Goal: Task Accomplishment & Management: Manage account settings

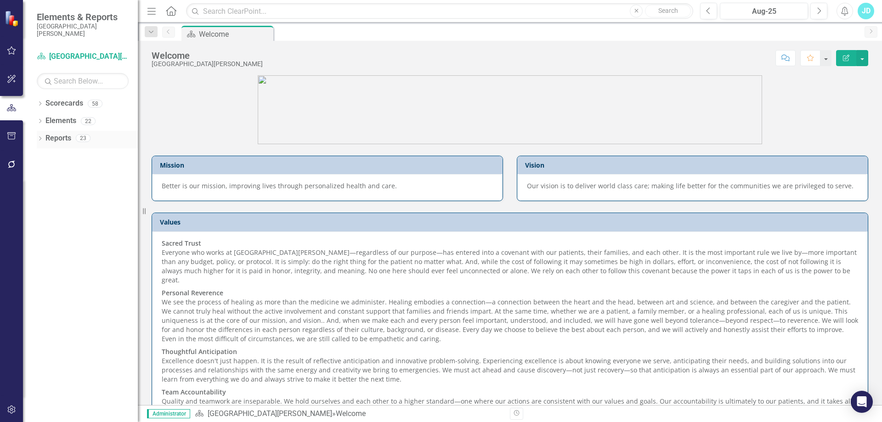
click at [39, 139] on icon "Dropdown" at bounding box center [40, 139] width 6 height 5
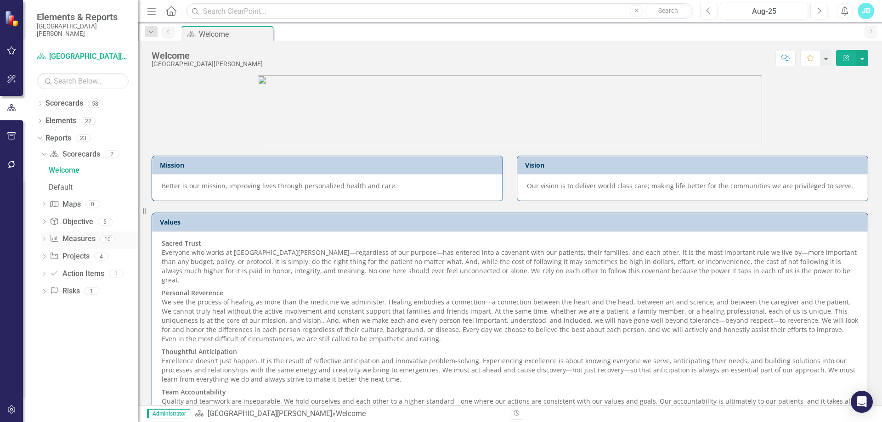
click at [44, 239] on icon "Dropdown" at bounding box center [44, 239] width 6 height 5
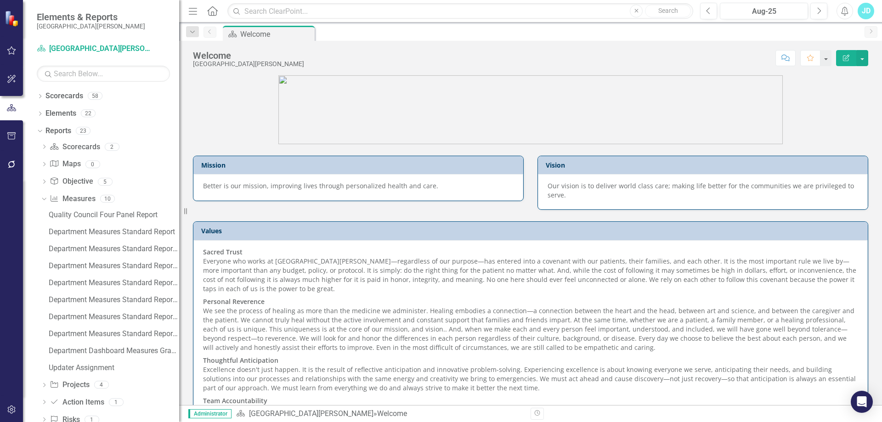
drag, startPoint x: 145, startPoint y: 210, endPoint x: 185, endPoint y: 215, distance: 40.3
click at [185, 215] on div "Resize" at bounding box center [182, 211] width 7 height 422
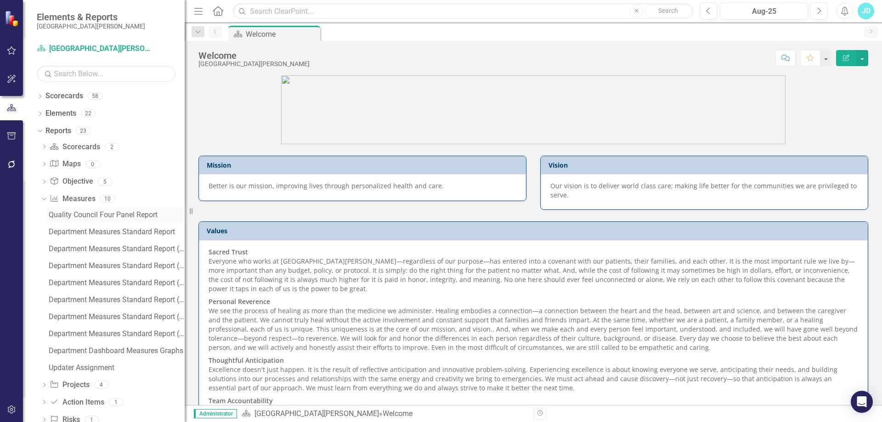
click at [134, 215] on div "Quality Council Four Panel Report" at bounding box center [117, 215] width 136 height 8
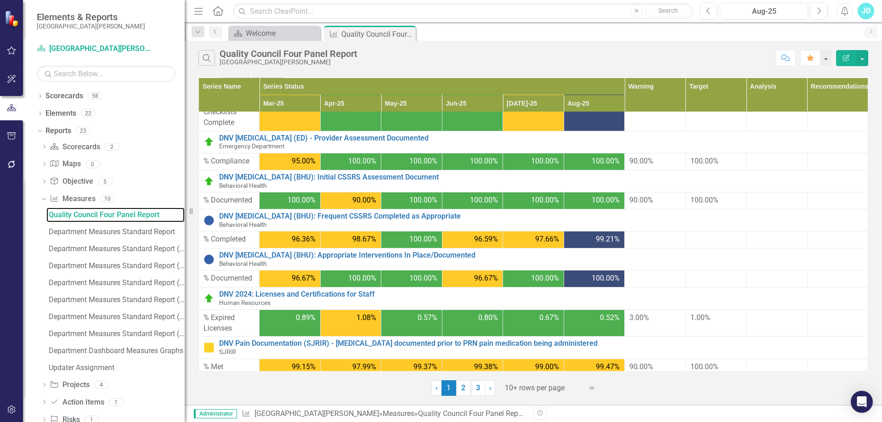
scroll to position [242, 0]
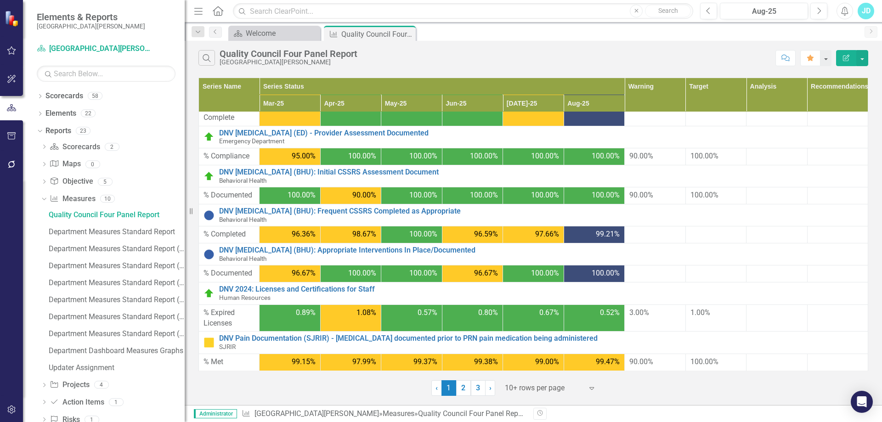
click at [548, 386] on div at bounding box center [544, 388] width 78 height 12
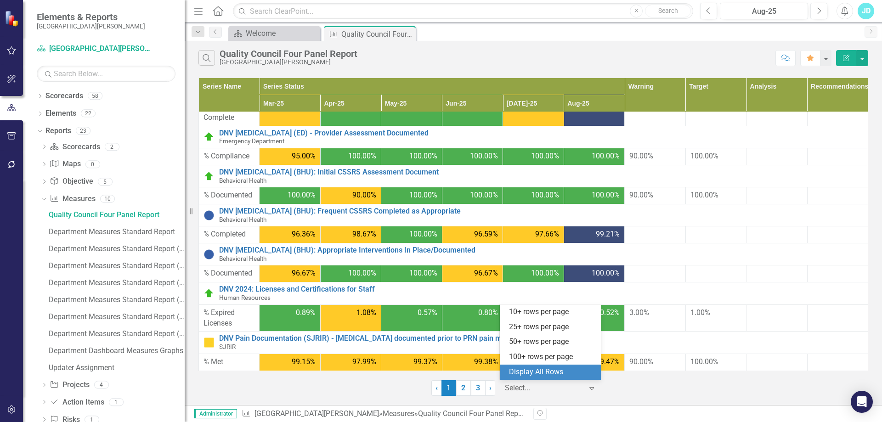
click at [548, 369] on div "Display All Rows" at bounding box center [552, 372] width 86 height 11
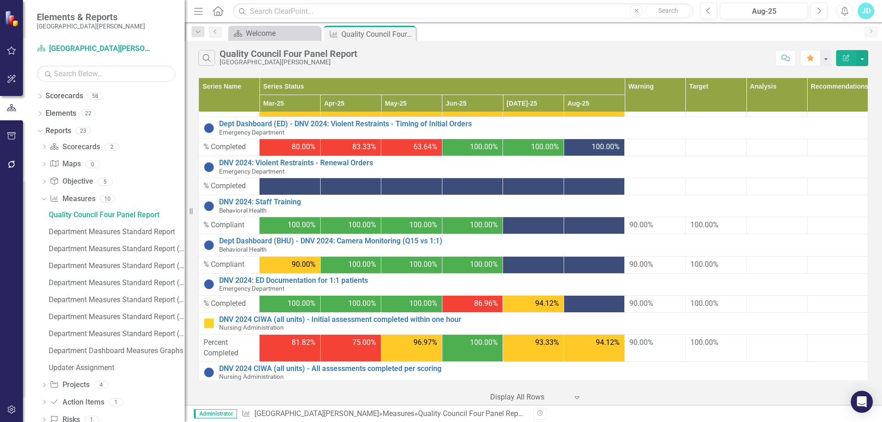
scroll to position [569, 0]
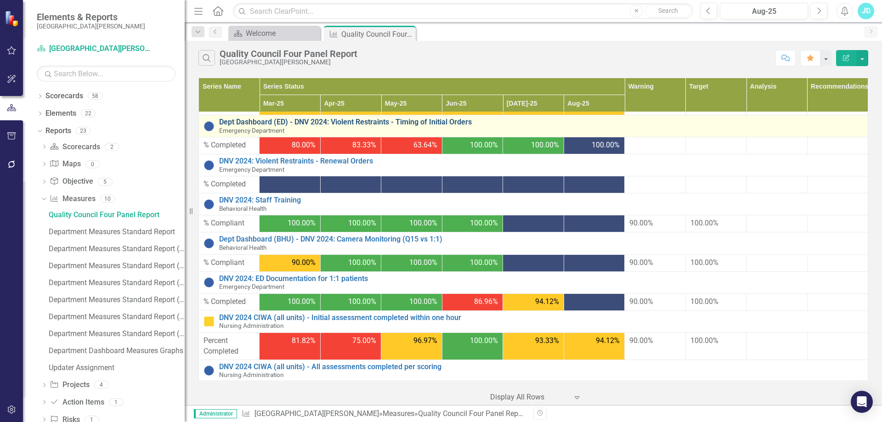
click at [446, 124] on link "Dept Dashboard (ED) - DNV 2024: Violent Restraints - Timing of Initial Orders" at bounding box center [541, 122] width 644 height 8
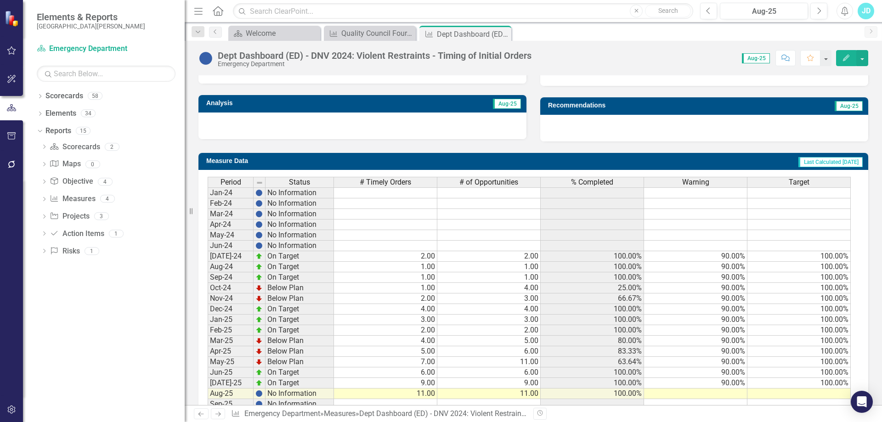
scroll to position [335, 0]
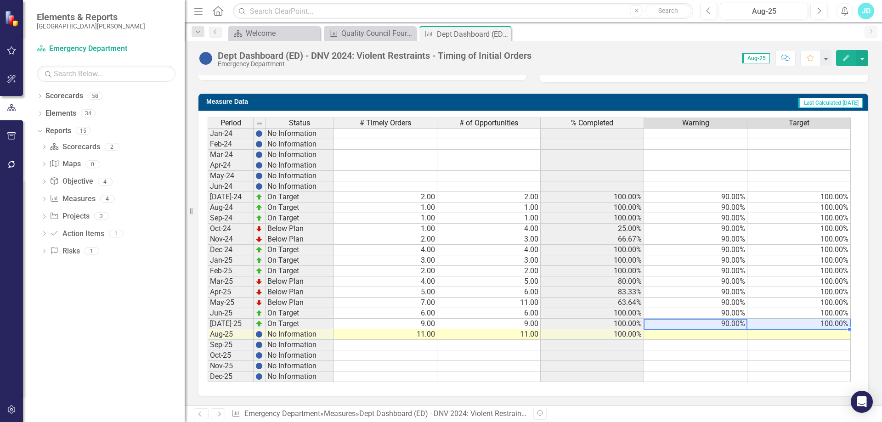
drag, startPoint x: 732, startPoint y: 325, endPoint x: 841, endPoint y: 330, distance: 109.4
click at [792, 324] on tr "[DATE]-25 On Target 9.00 9.00 100.00% 90.00% 100.00%" at bounding box center [529, 324] width 643 height 11
drag, startPoint x: 850, startPoint y: 330, endPoint x: 851, endPoint y: 379, distance: 49.1
click at [851, 379] on div "Period Status # Timely Orders # of Opportunities % Completed Warning Target Jan…" at bounding box center [530, 250] width 644 height 265
drag, startPoint x: 849, startPoint y: 329, endPoint x: 842, endPoint y: 375, distance: 45.9
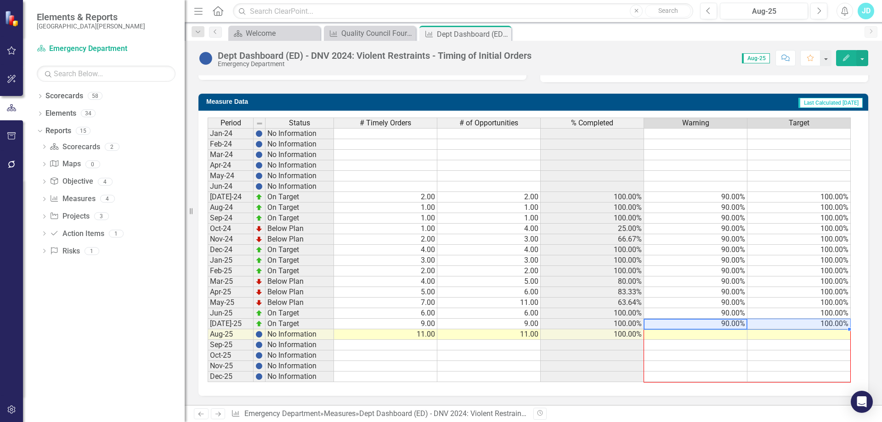
click at [208, 375] on div "Period Status # Timely Orders # of Opportunities % Completed Warning Target Jan…" at bounding box center [208, 250] width 0 height 265
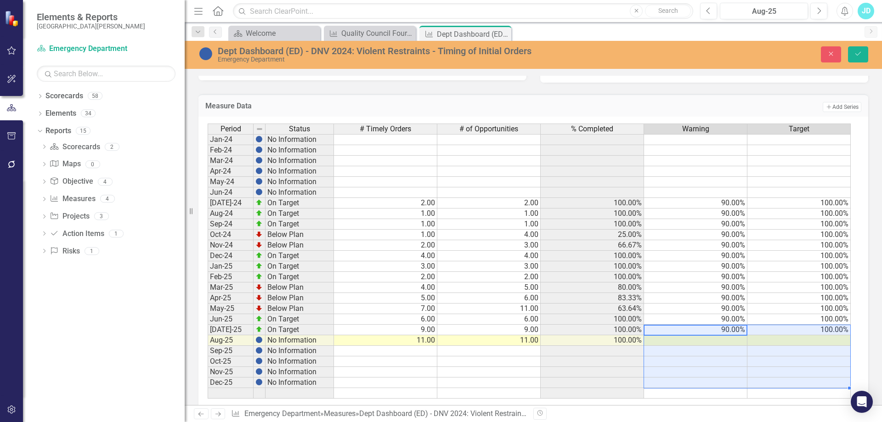
type textarea "90"
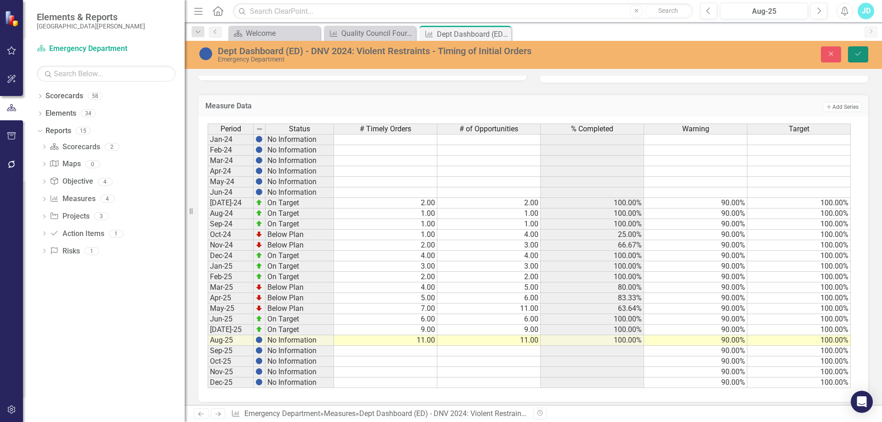
click at [853, 56] on button "Save" at bounding box center [858, 54] width 20 height 16
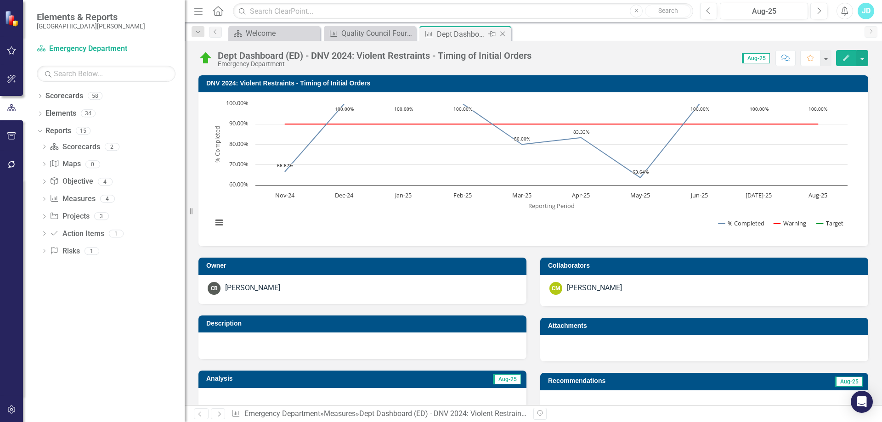
click at [501, 28] on div "Close" at bounding box center [502, 33] width 11 height 11
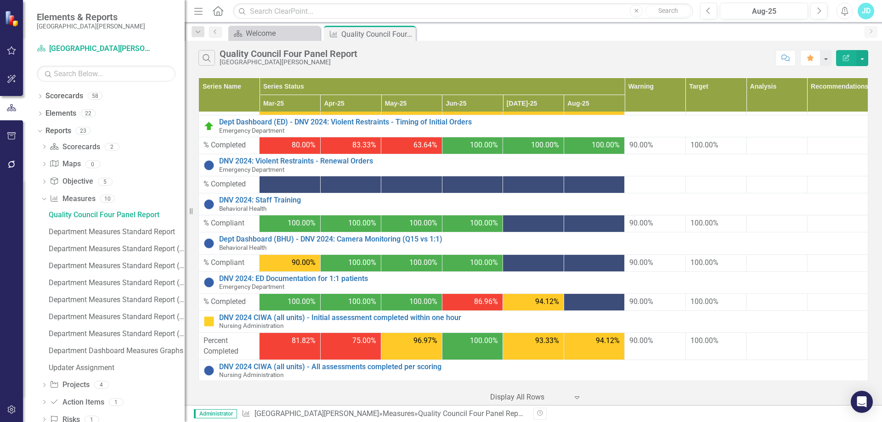
scroll to position [572, 0]
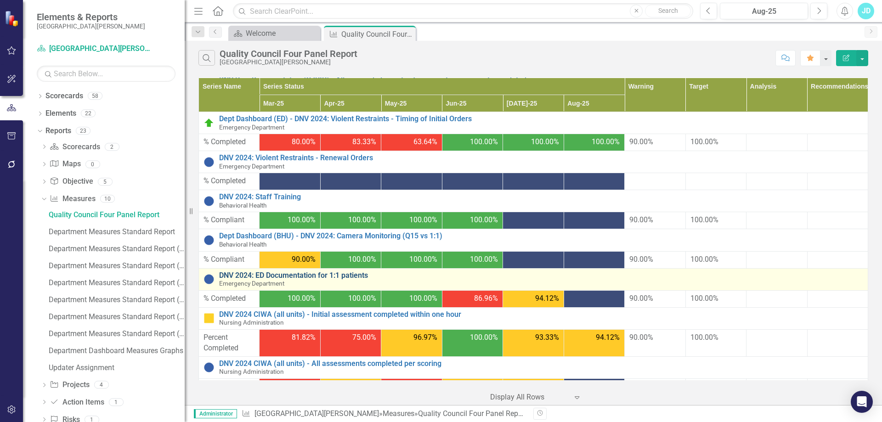
click at [346, 274] on link "DNV 2024: ED Documentation for 1:1 patients" at bounding box center [541, 275] width 644 height 8
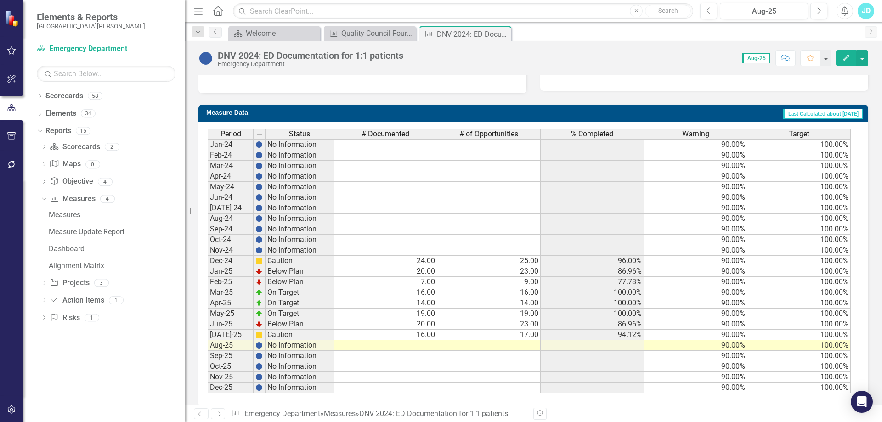
scroll to position [276, 0]
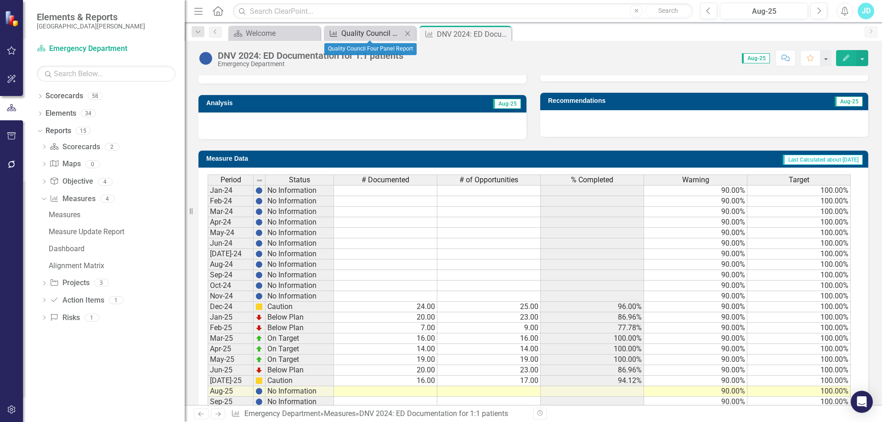
click at [369, 33] on div "Quality Council Four Panel Report" at bounding box center [371, 33] width 61 height 11
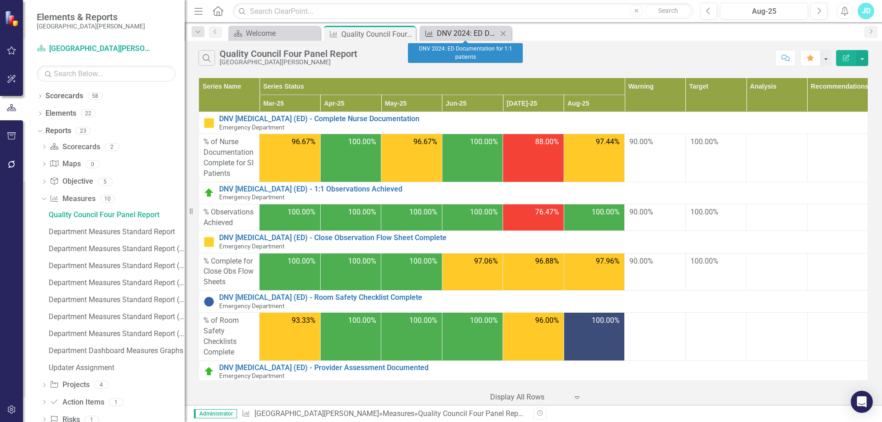
click at [453, 32] on div "DNV 2024: ED Documentation for 1:1 patients" at bounding box center [467, 33] width 61 height 11
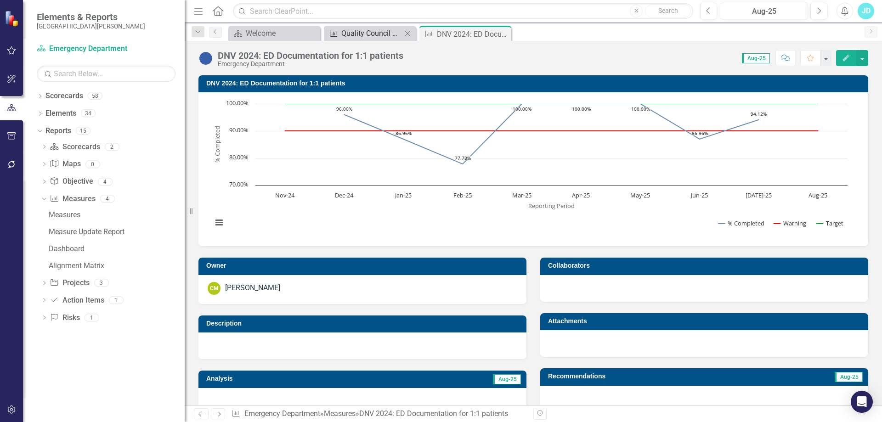
click at [380, 34] on div "Quality Council Four Panel Report" at bounding box center [371, 33] width 61 height 11
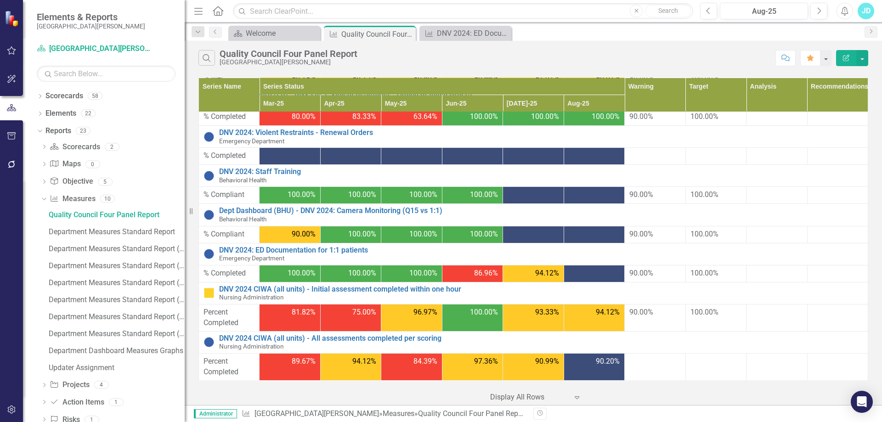
scroll to position [643, 0]
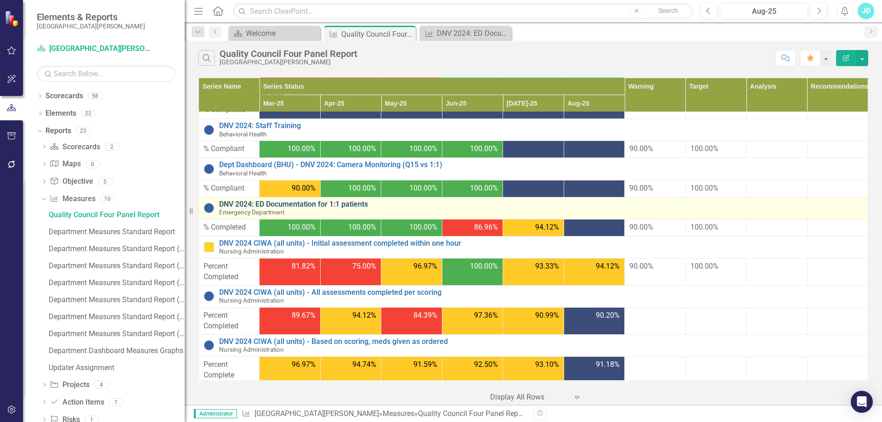
click at [356, 204] on link "DNV 2024: ED Documentation for 1:1 patients" at bounding box center [541, 204] width 644 height 8
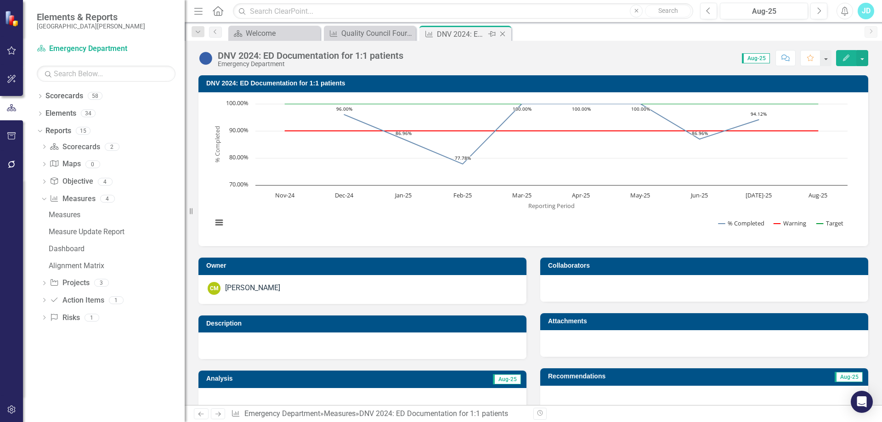
click at [505, 33] on icon "Close" at bounding box center [502, 33] width 9 height 7
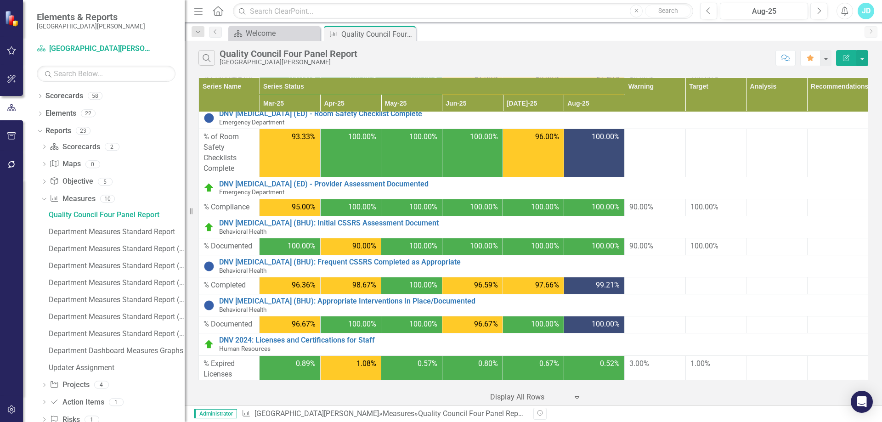
scroll to position [92, 0]
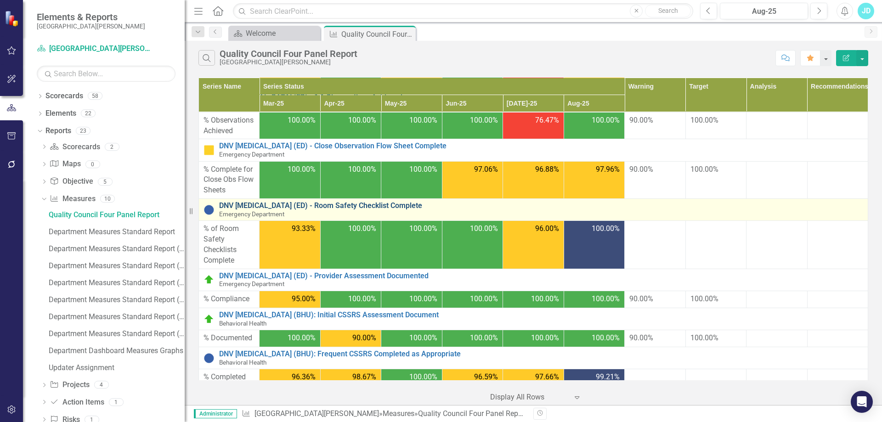
click at [350, 203] on link "DNV [MEDICAL_DATA] (ED) - Room Safety Checklist Complete" at bounding box center [541, 206] width 644 height 8
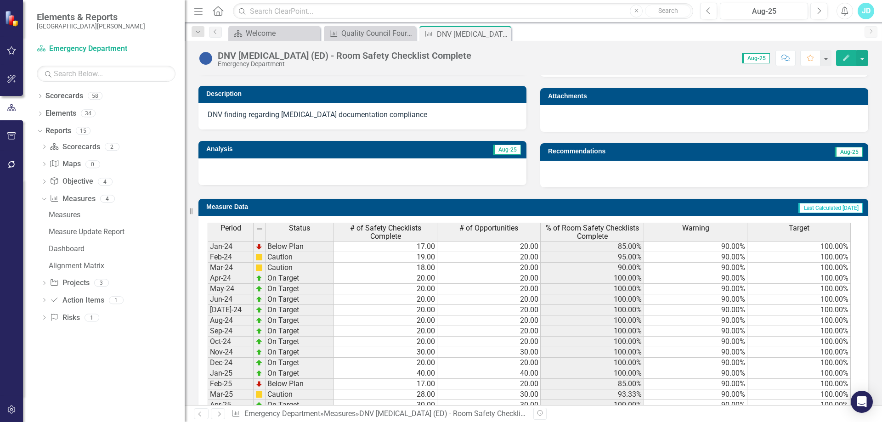
scroll to position [342, 0]
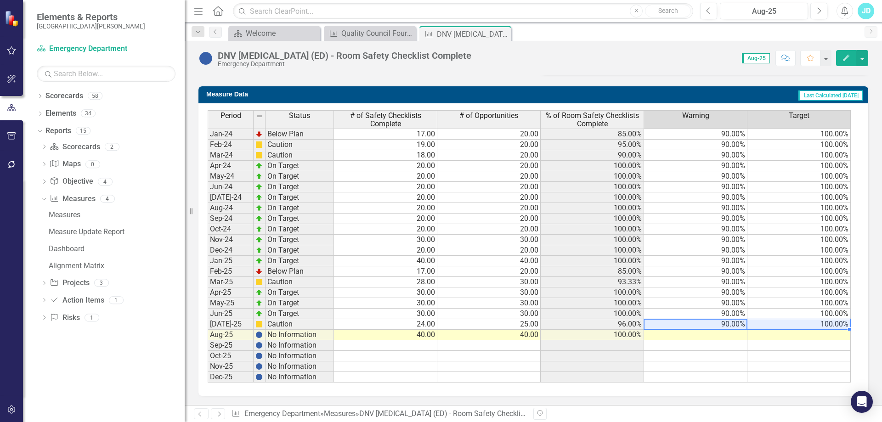
drag, startPoint x: 717, startPoint y: 327, endPoint x: 821, endPoint y: 327, distance: 104.2
click at [820, 327] on tr "[DATE]-25 Caution 24.00 25.00 96.00% 90.00% 100.00%" at bounding box center [529, 324] width 643 height 11
drag, startPoint x: 849, startPoint y: 330, endPoint x: 840, endPoint y: 379, distance: 49.9
click at [208, 379] on div "Period Status # of Safety Checklists Complete # of Opportunities % of Room Safe…" at bounding box center [208, 246] width 0 height 272
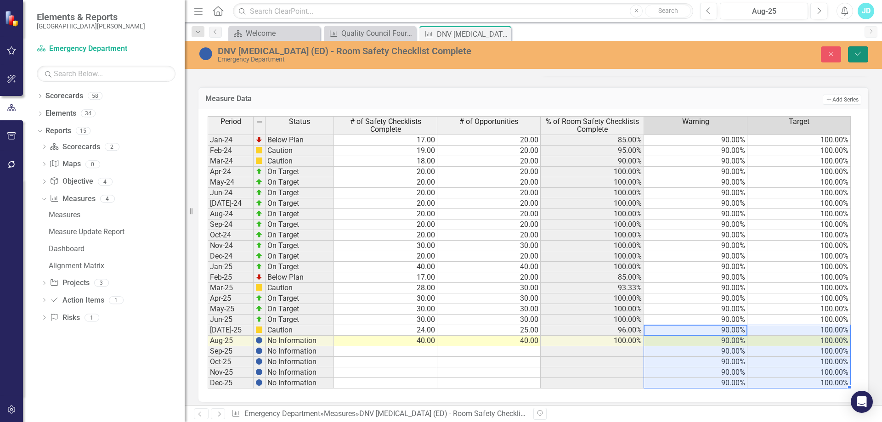
click at [858, 56] on icon "Save" at bounding box center [858, 54] width 8 height 6
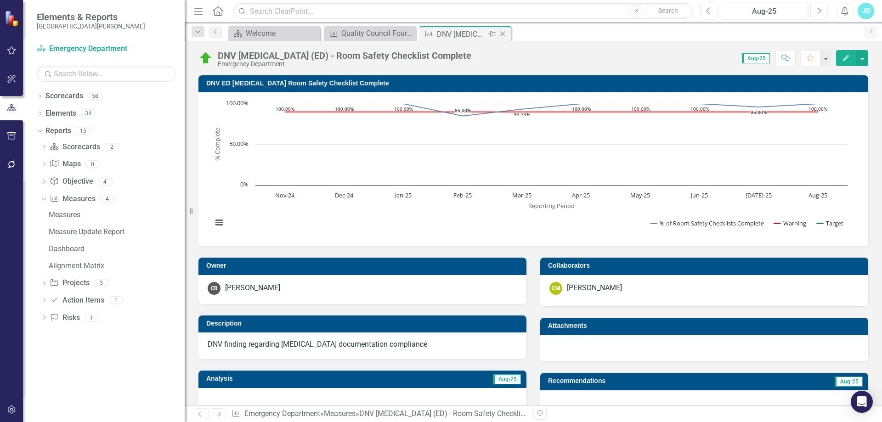
click at [506, 34] on icon "Close" at bounding box center [502, 33] width 9 height 7
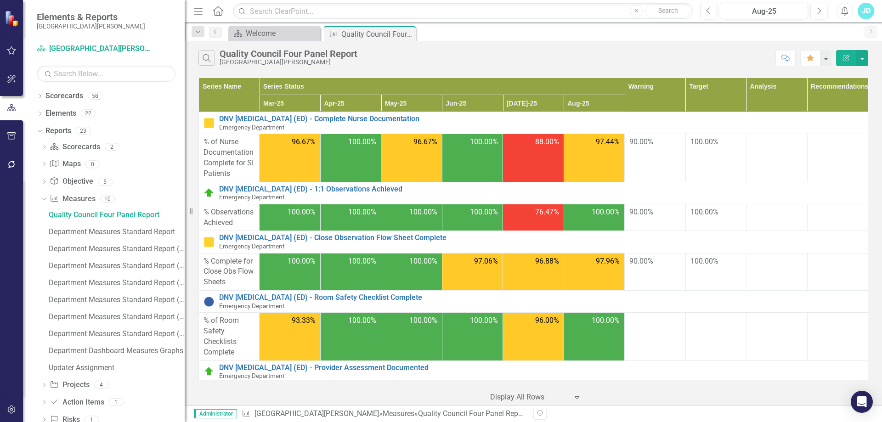
scroll to position [276, 0]
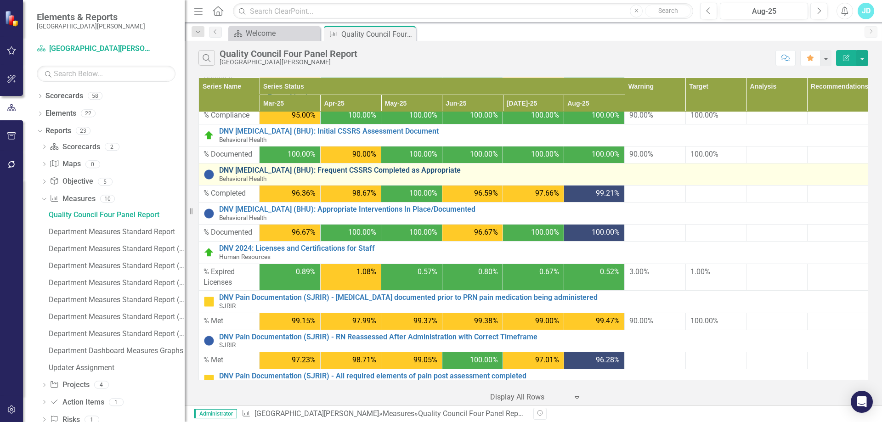
click at [329, 172] on link "DNV [MEDICAL_DATA] (BHU): Frequent CSSRS Completed as Appropriate" at bounding box center [541, 170] width 644 height 8
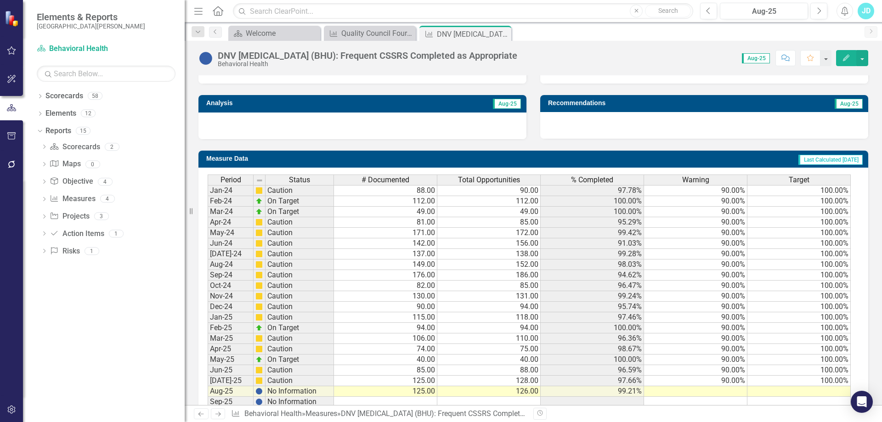
scroll to position [335, 0]
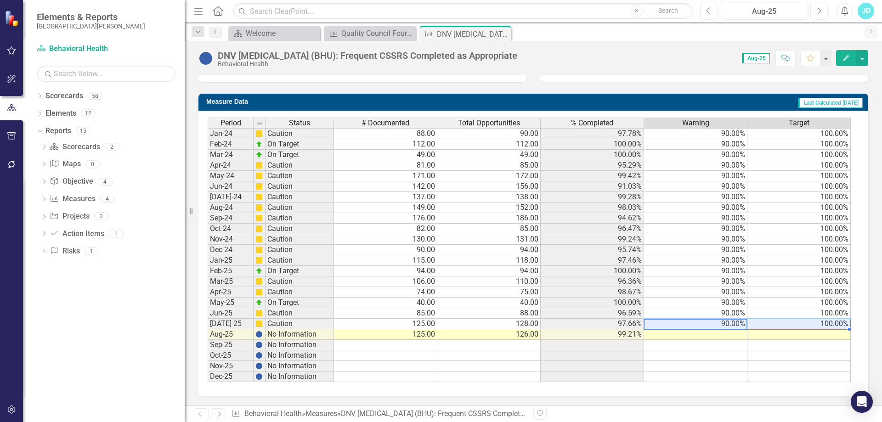
drag, startPoint x: 740, startPoint y: 322, endPoint x: 795, endPoint y: 319, distance: 55.6
click at [208, 318] on div "Period Status # Documented Total Opportunities % Completed Warning Target Jan-2…" at bounding box center [208, 250] width 0 height 265
drag, startPoint x: 847, startPoint y: 330, endPoint x: 844, endPoint y: 372, distance: 42.4
click at [208, 374] on div "Period Status # Documented Total Opportunities % Completed Warning Target Jan-2…" at bounding box center [208, 250] width 0 height 265
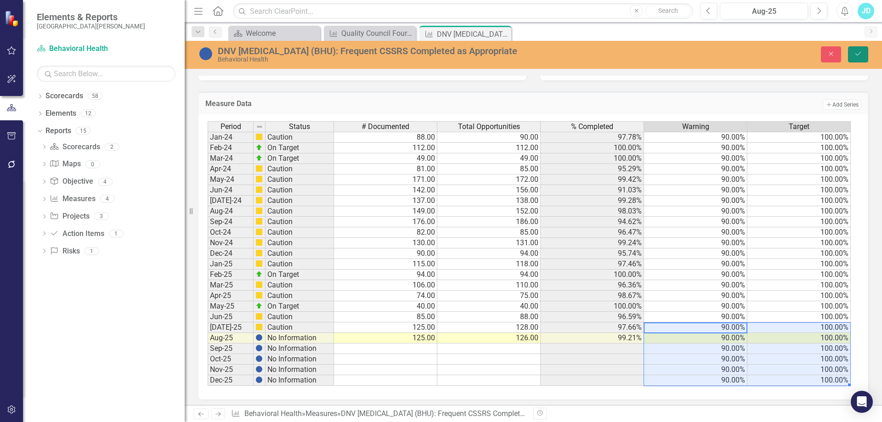
click at [856, 55] on icon "Save" at bounding box center [858, 54] width 8 height 6
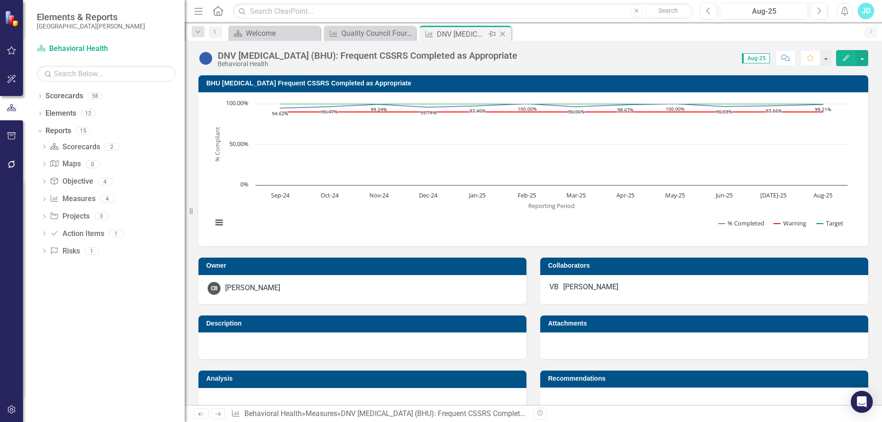
click at [503, 33] on icon "Close" at bounding box center [502, 33] width 9 height 7
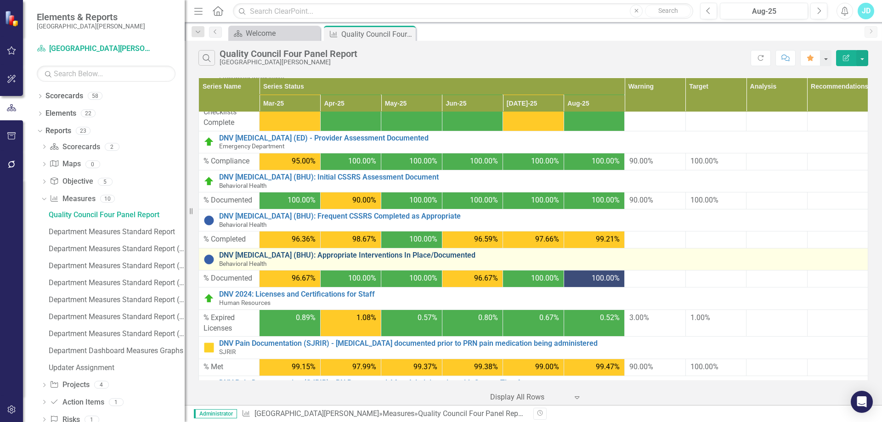
click at [415, 251] on link "DNV [MEDICAL_DATA] (BHU): Appropriate Interventions In Place/Documented" at bounding box center [541, 255] width 644 height 8
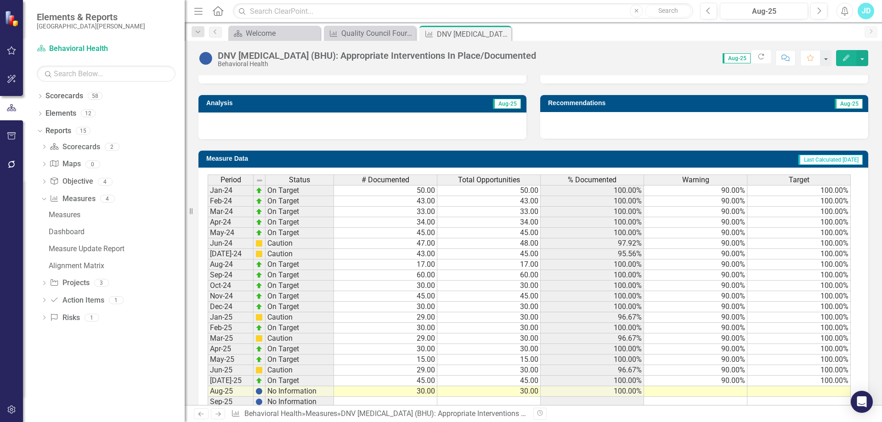
scroll to position [335, 0]
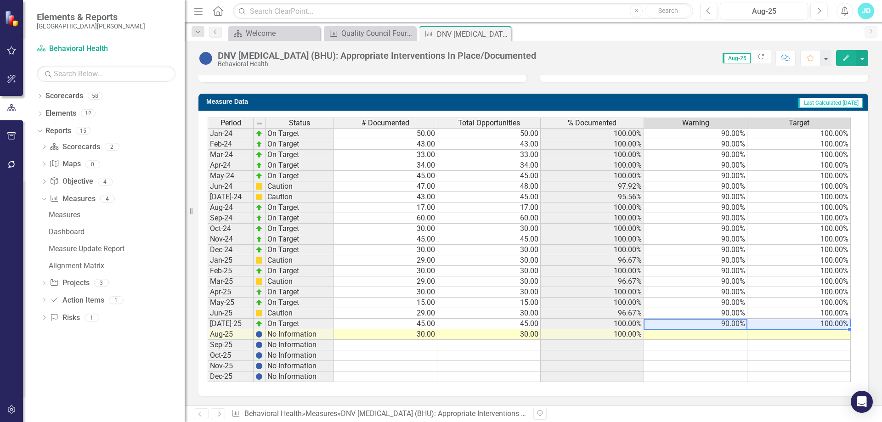
drag, startPoint x: 742, startPoint y: 326, endPoint x: 779, endPoint y: 328, distance: 37.2
click at [778, 328] on tr "[DATE]-25 On Target 45.00 45.00 100.00% 90.00% 100.00%" at bounding box center [529, 324] width 643 height 11
drag, startPoint x: 848, startPoint y: 329, endPoint x: 838, endPoint y: 382, distance: 54.2
click at [208, 382] on div at bounding box center [208, 382] width 0 height 0
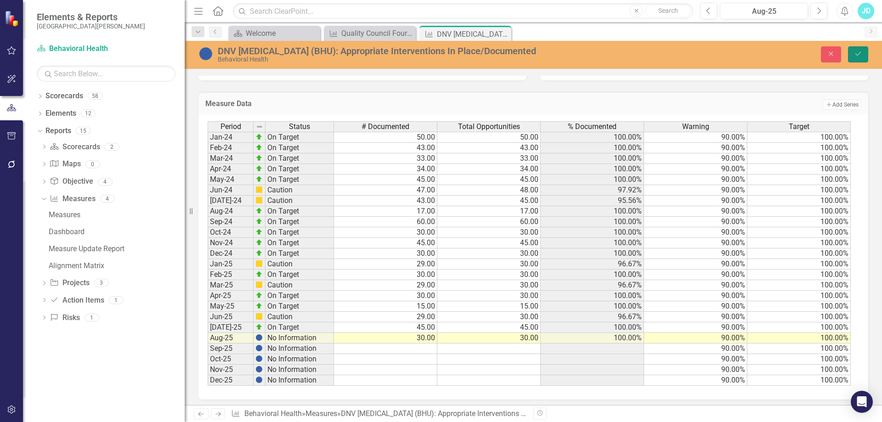
click at [853, 51] on button "Save" at bounding box center [858, 54] width 20 height 16
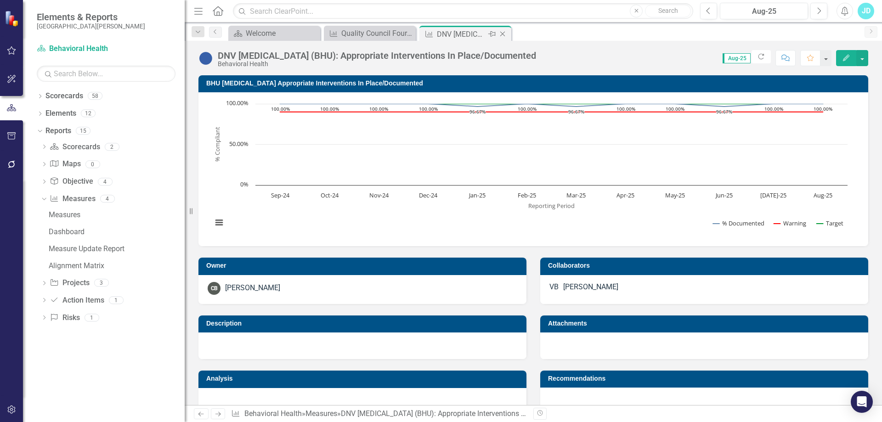
click at [503, 33] on icon at bounding box center [502, 34] width 5 height 5
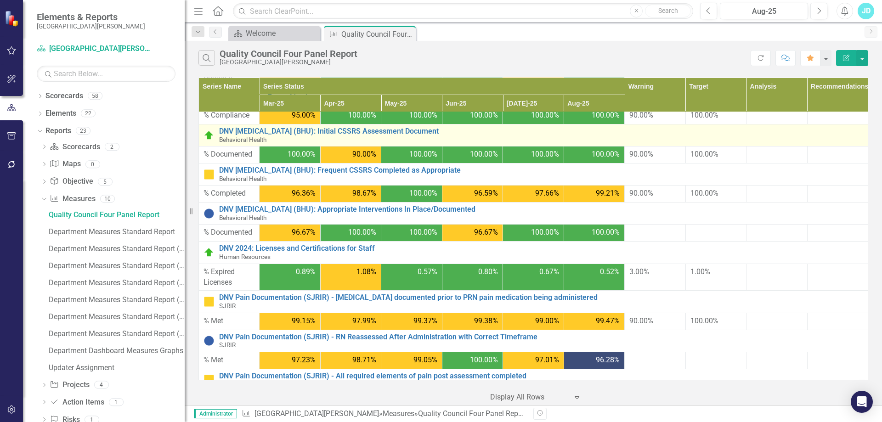
scroll to position [367, 0]
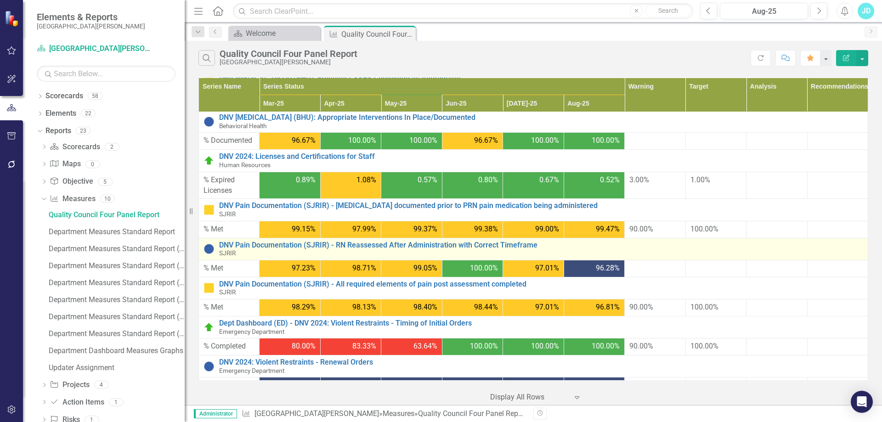
click at [434, 249] on div "DNV Pain Documentation (SJRIR) - RN Reassessed After Administration with Correc…" at bounding box center [541, 249] width 644 height 16
click at [434, 244] on link "DNV Pain Documentation (SJRIR) - RN Reassessed After Administration with Correc…" at bounding box center [541, 245] width 644 height 8
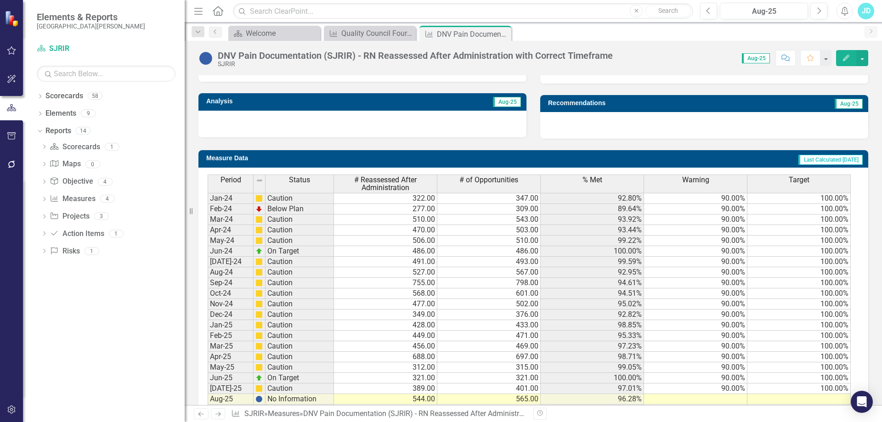
scroll to position [342, 0]
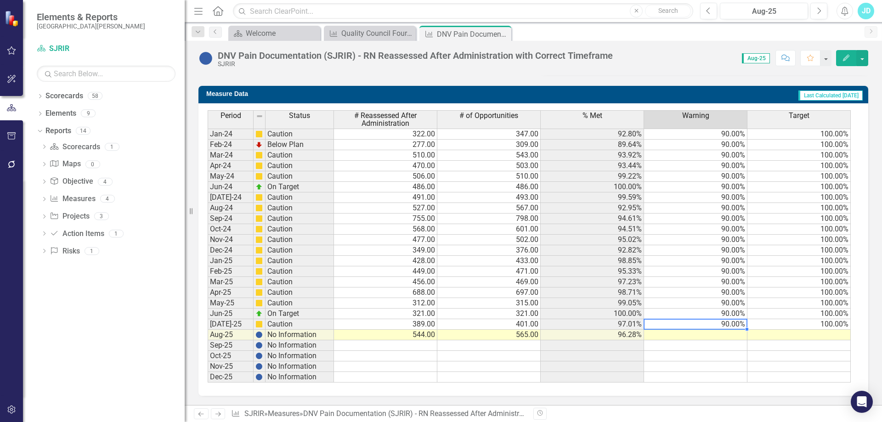
drag, startPoint x: 718, startPoint y: 326, endPoint x: 794, endPoint y: 326, distance: 76.7
click at [794, 326] on tr "[DATE]-25 Caution 389.00 401.00 97.01% 90.00% 100.00%" at bounding box center [529, 324] width 643 height 11
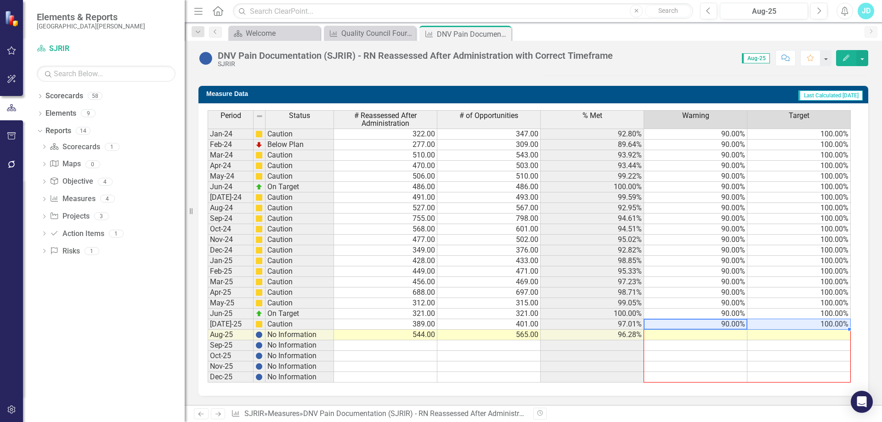
drag, startPoint x: 849, startPoint y: 329, endPoint x: 843, endPoint y: 376, distance: 46.8
click at [208, 376] on div "Period Status # Reassessed After Administration # of Opportunities % Met Warnin…" at bounding box center [208, 246] width 0 height 272
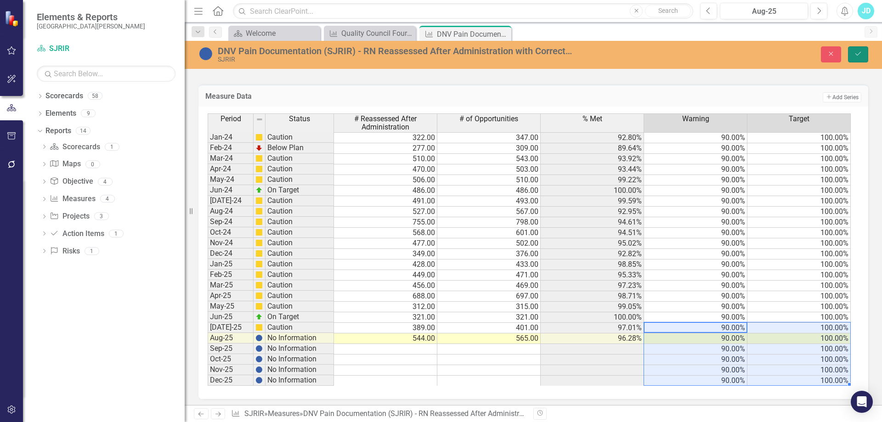
click at [856, 56] on icon "Save" at bounding box center [858, 54] width 8 height 6
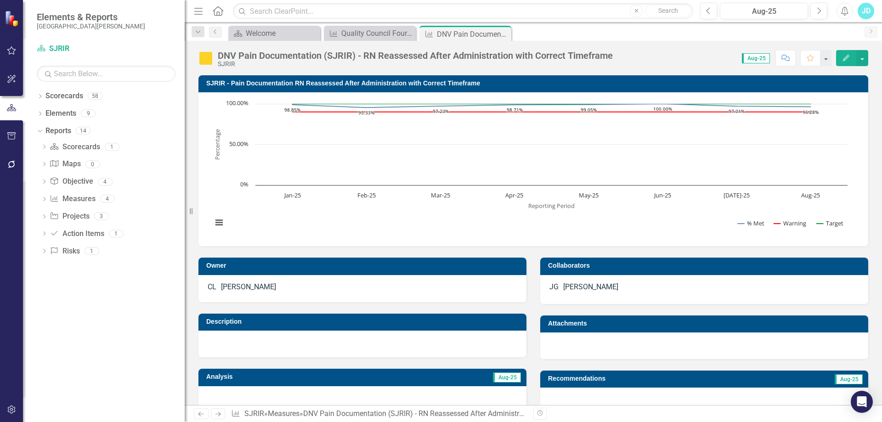
click at [0, 0] on icon "Close" at bounding box center [0, 0] width 0 height 0
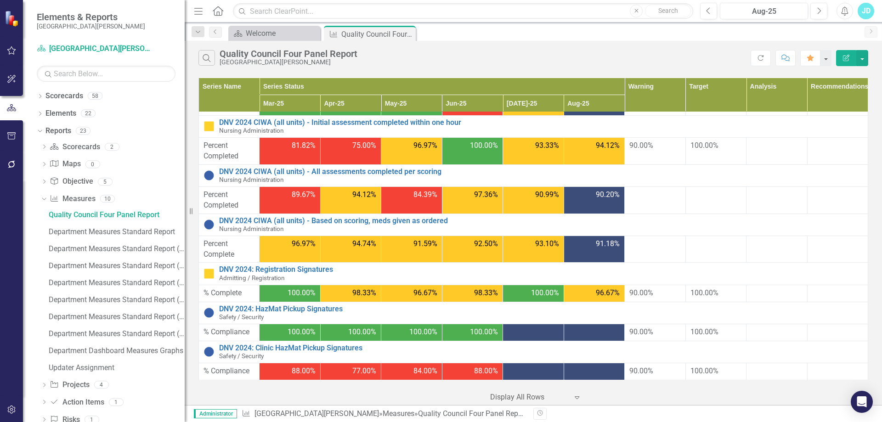
scroll to position [767, 0]
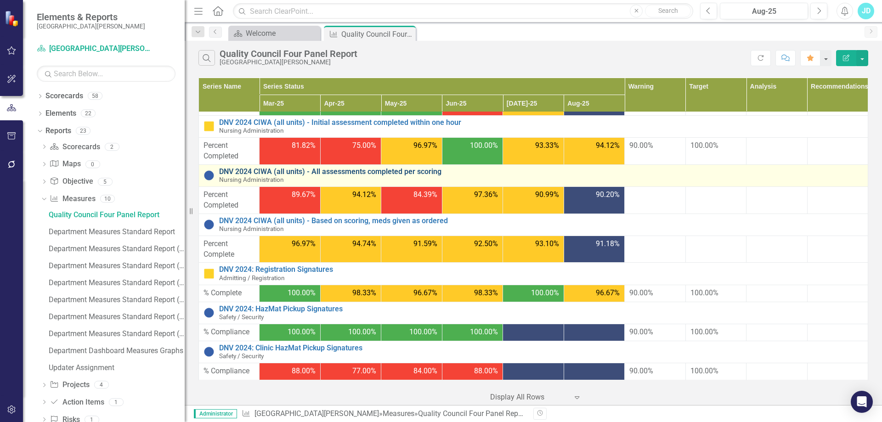
click at [296, 168] on link "DNV 2024 CIWA (all units) - All assessments completed per scoring" at bounding box center [541, 172] width 644 height 8
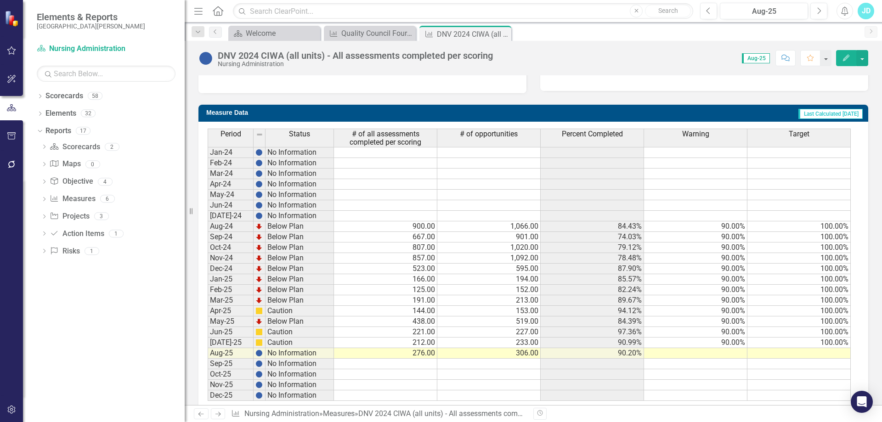
scroll to position [340, 0]
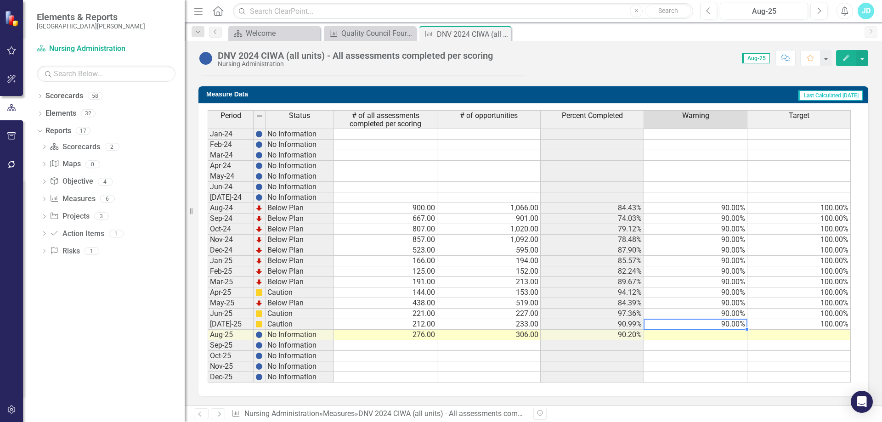
drag, startPoint x: 721, startPoint y: 325, endPoint x: 787, endPoint y: 325, distance: 65.2
click at [777, 325] on tr "[DATE]-25 Caution 212.00 233.00 90.99% 90.00% 100.00%" at bounding box center [529, 324] width 643 height 11
drag, startPoint x: 850, startPoint y: 330, endPoint x: 850, endPoint y: 373, distance: 43.2
click at [208, 383] on div at bounding box center [208, 383] width 0 height 0
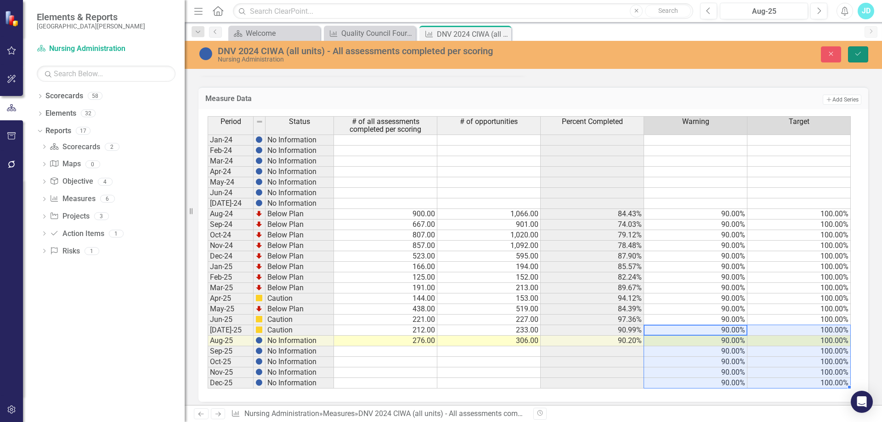
click at [851, 55] on button "Save" at bounding box center [858, 54] width 20 height 16
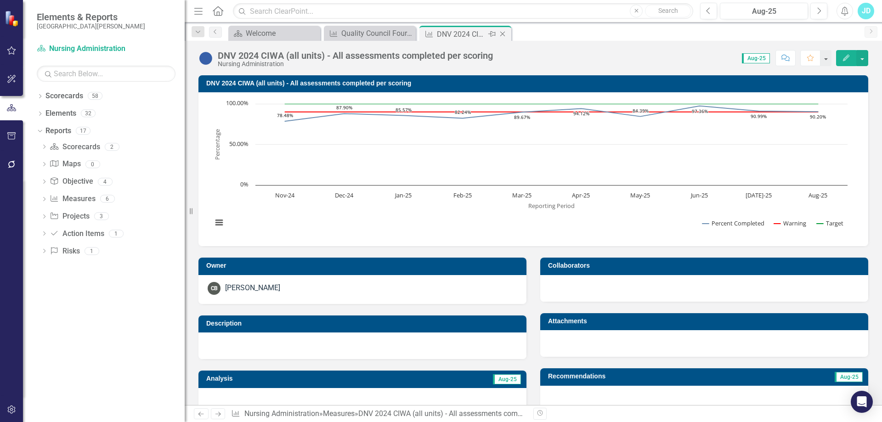
click at [504, 34] on icon "Close" at bounding box center [502, 33] width 9 height 7
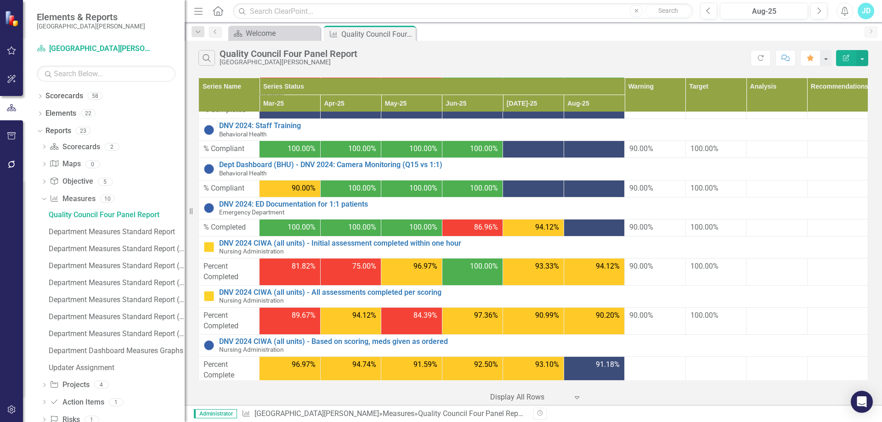
scroll to position [771, 0]
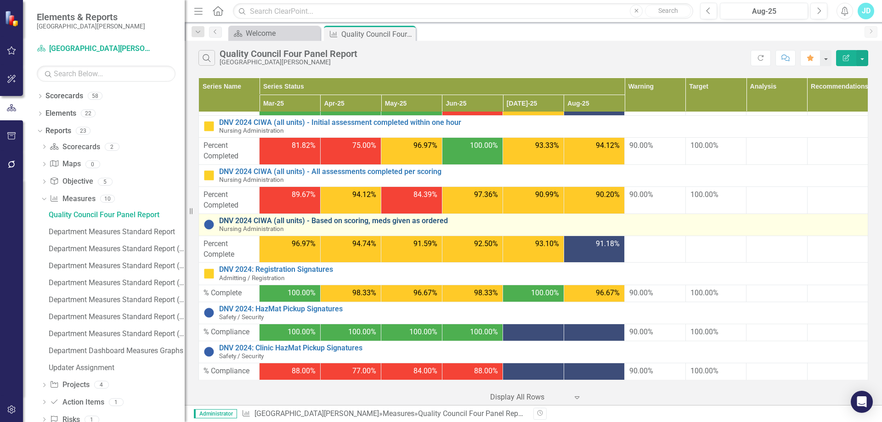
click at [414, 217] on link "DNV 2024 CIWA (all units) - Based on scoring, meds given as ordered" at bounding box center [541, 221] width 644 height 8
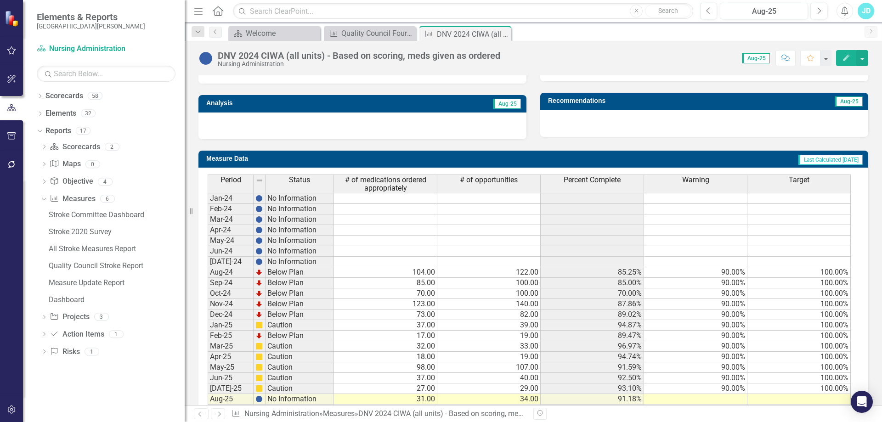
scroll to position [340, 0]
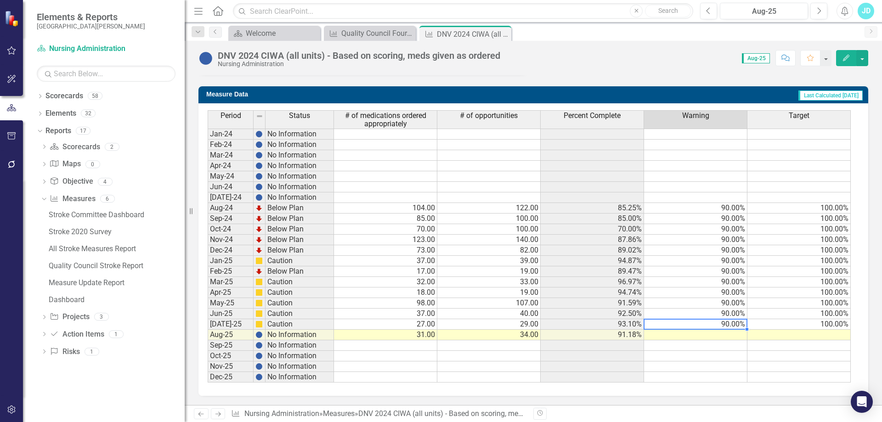
drag, startPoint x: 730, startPoint y: 320, endPoint x: 783, endPoint y: 322, distance: 52.8
click at [777, 322] on tr "[DATE]-25 Caution 27.00 29.00 93.10% 90.00% 100.00%" at bounding box center [529, 324] width 643 height 11
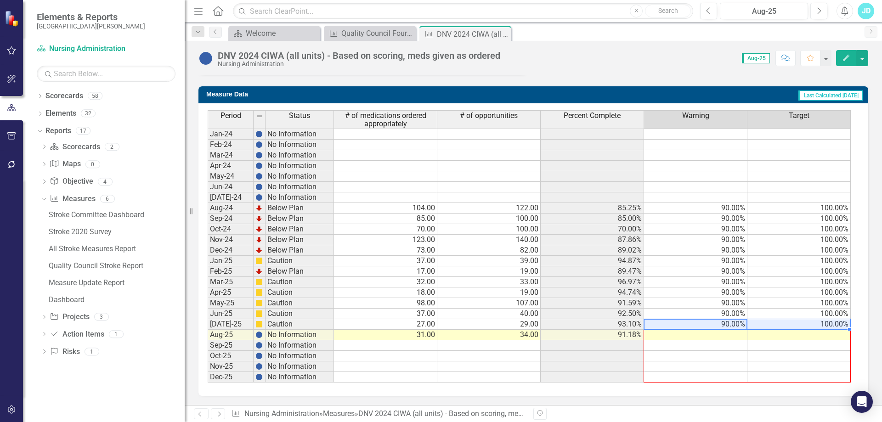
drag, startPoint x: 849, startPoint y: 328, endPoint x: 847, endPoint y: 373, distance: 45.5
click at [208, 373] on div "Period Status # of medications ordered appropriately # of opportunities Percent…" at bounding box center [208, 246] width 0 height 272
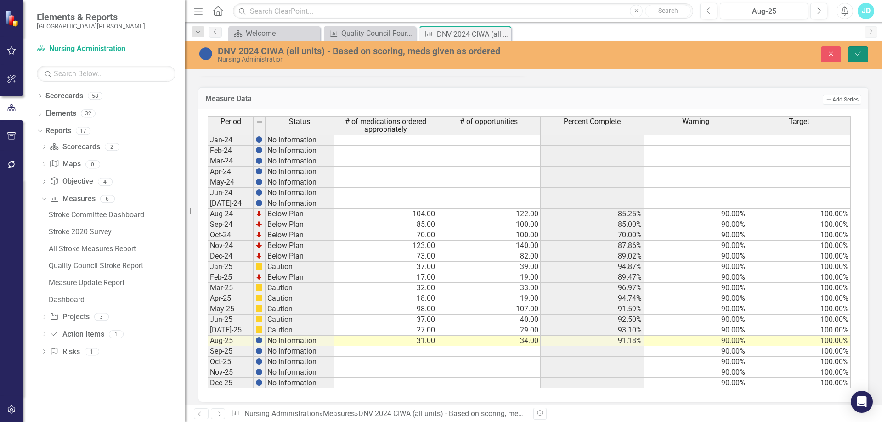
click at [865, 55] on button "Save" at bounding box center [858, 54] width 20 height 16
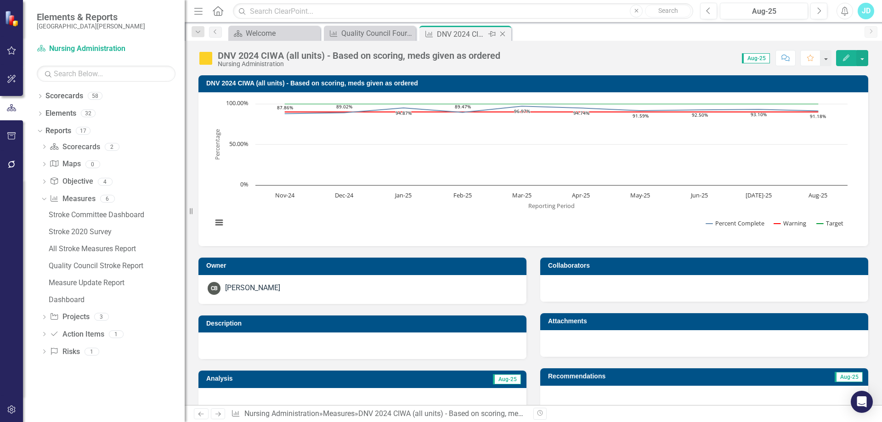
click at [501, 34] on icon "Close" at bounding box center [502, 33] width 9 height 7
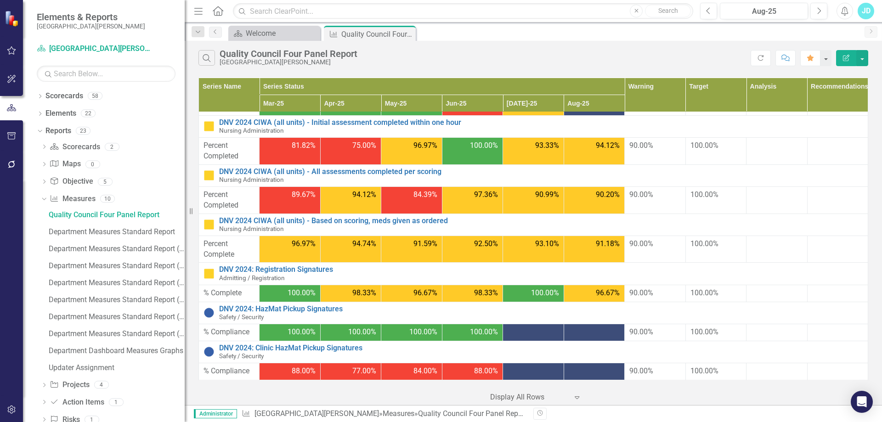
scroll to position [769, 0]
